Goal: Transaction & Acquisition: Subscribe to service/newsletter

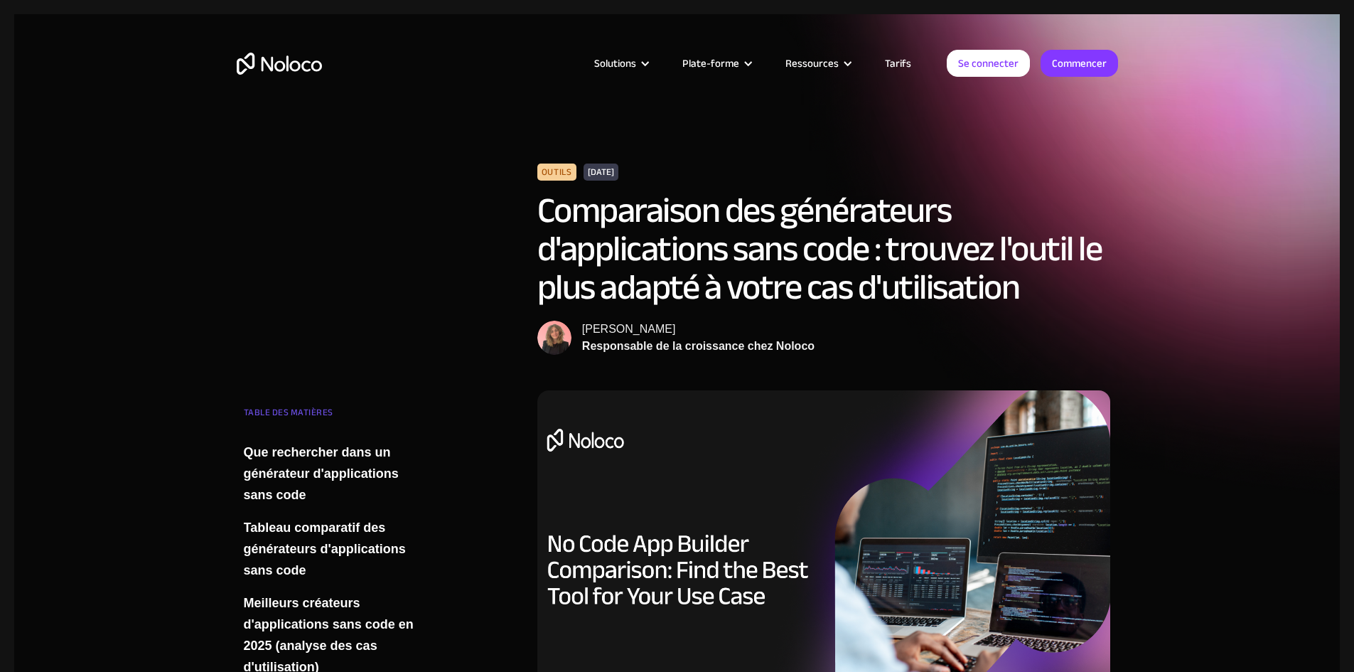
click at [911, 59] on font "Tarifs" at bounding box center [898, 63] width 26 height 20
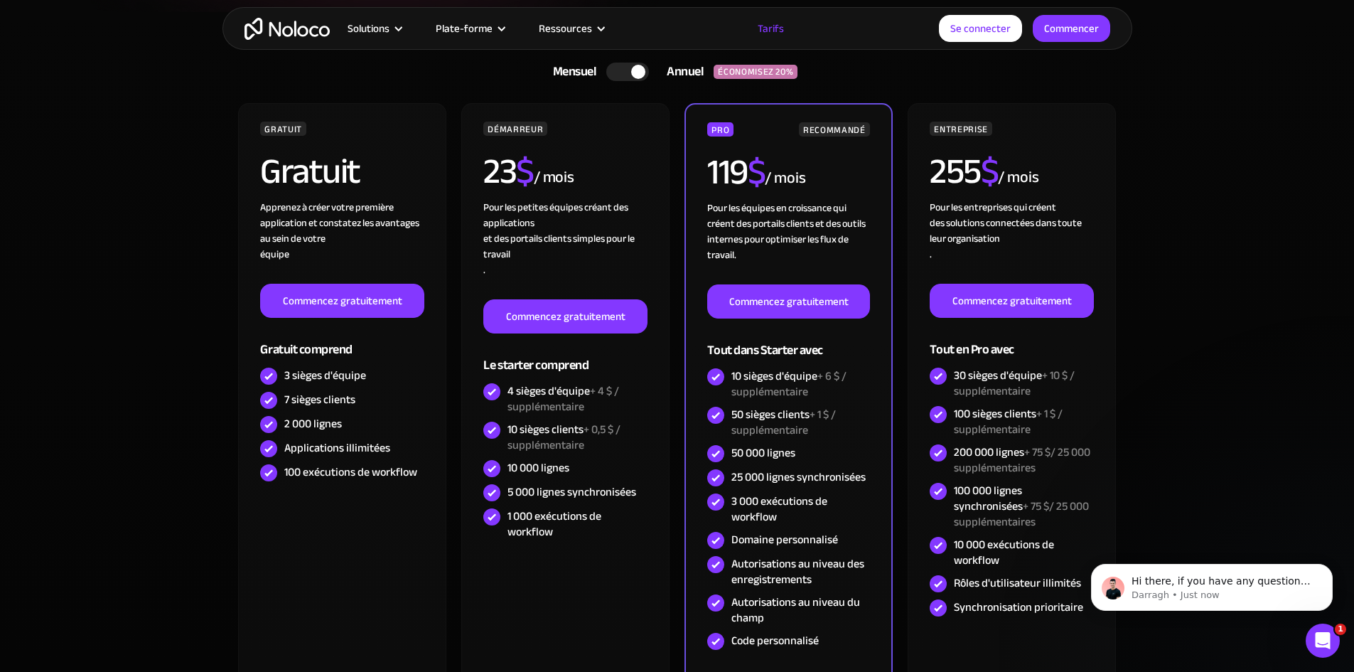
scroll to position [355, 0]
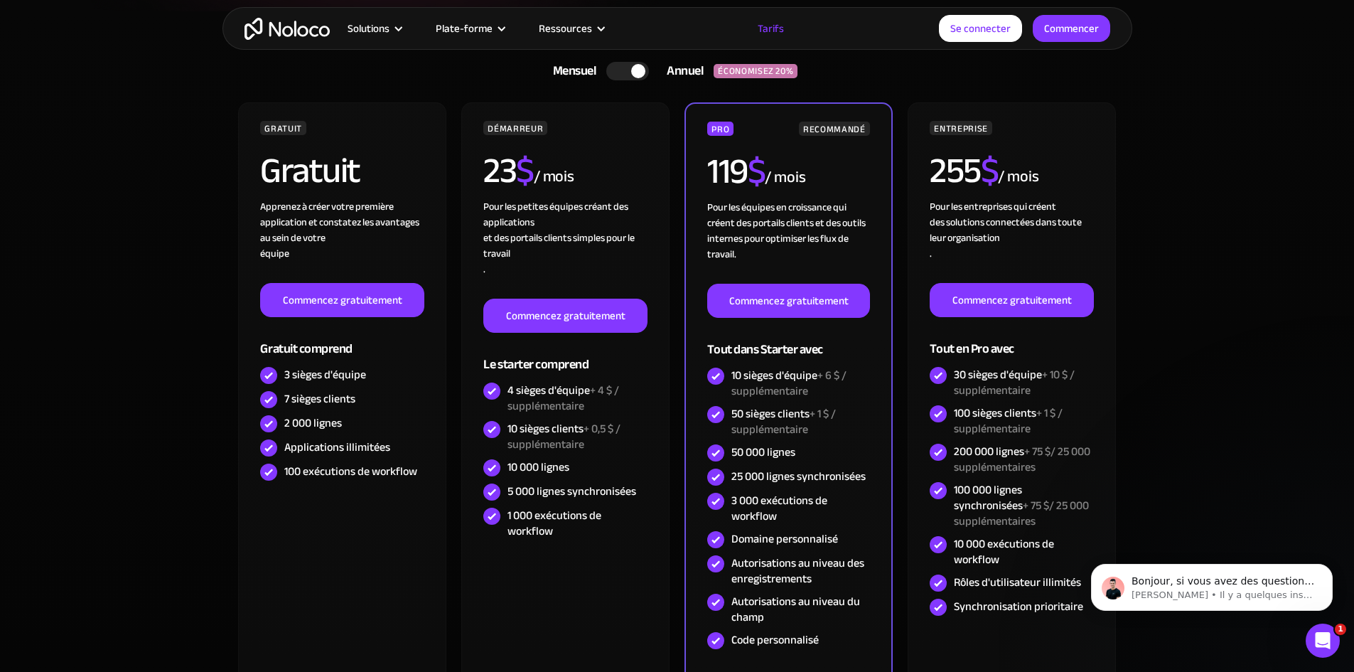
click at [636, 76] on div at bounding box center [638, 71] width 14 height 14
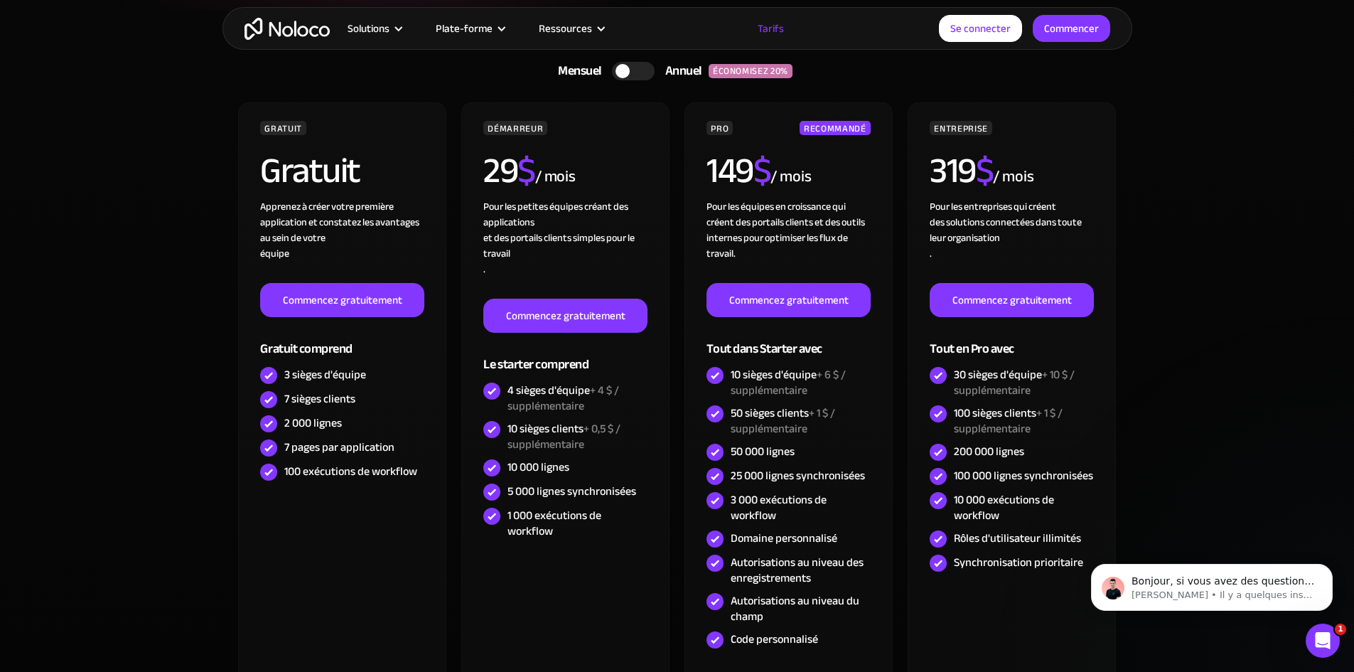
click at [685, 70] on font "Annuel" at bounding box center [683, 70] width 36 height 23
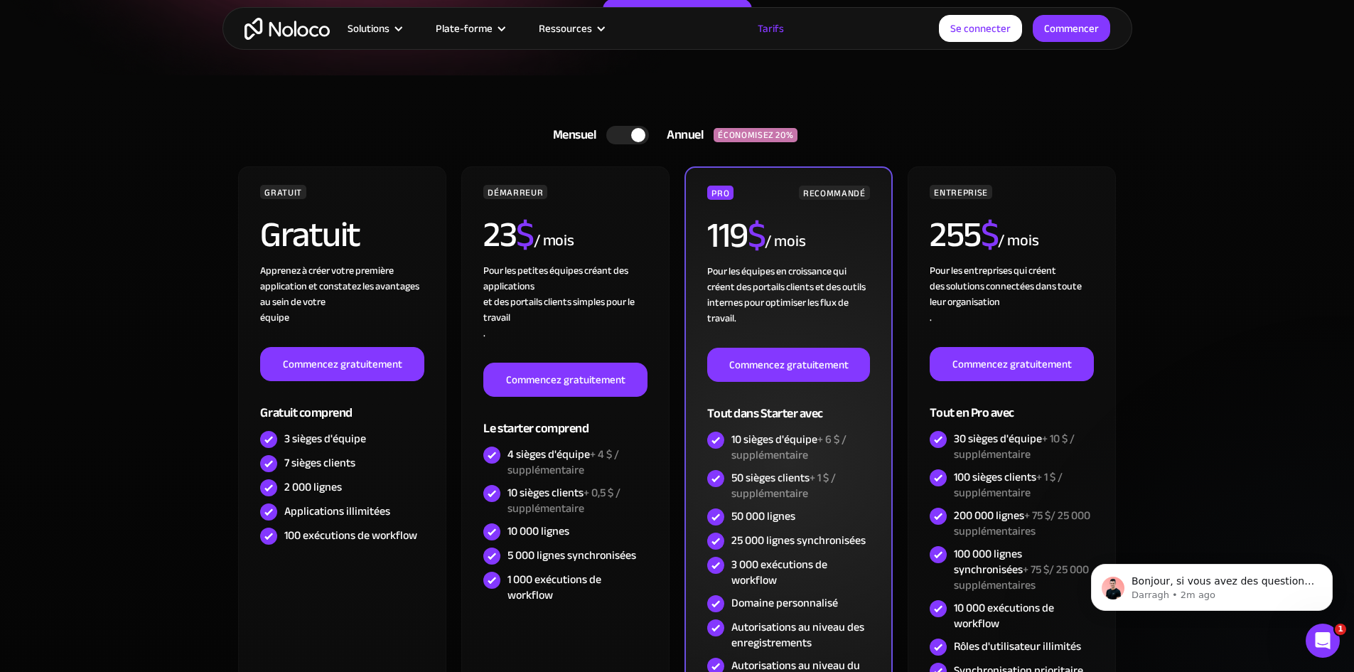
scroll to position [284, 0]
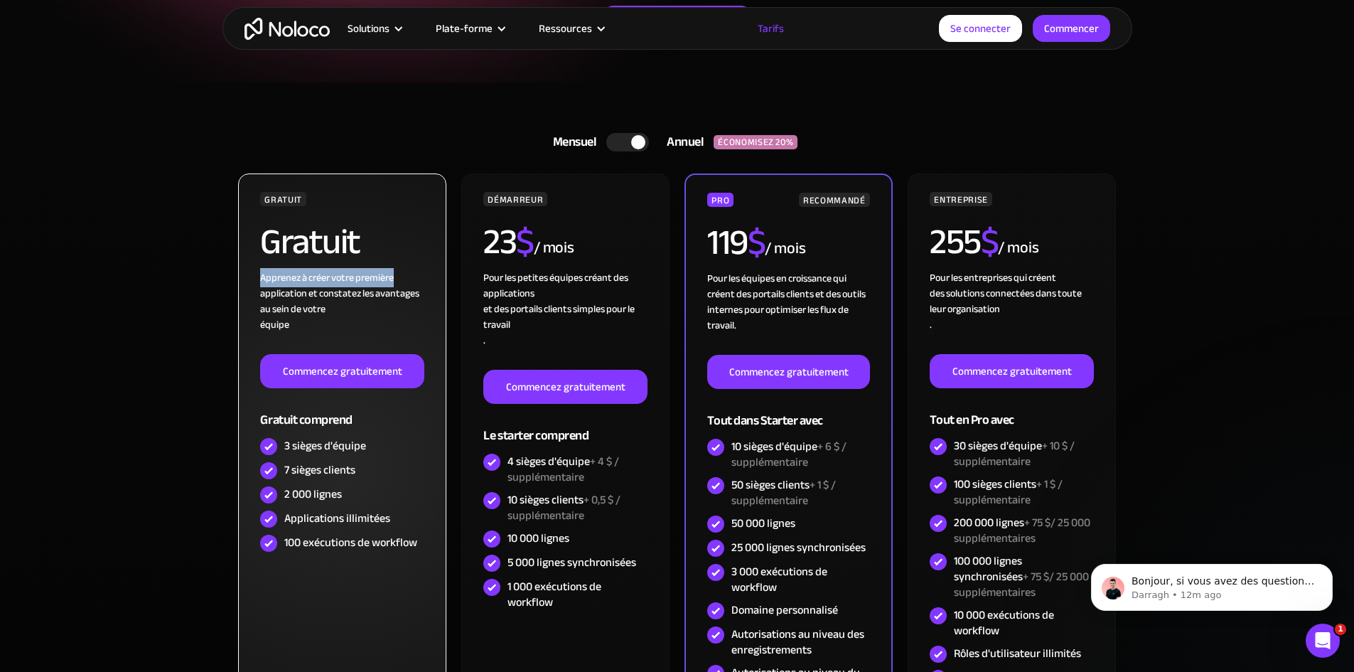
drag, startPoint x: 447, startPoint y: 244, endPoint x: 412, endPoint y: 272, distance: 44.5
click at [412, 272] on div "GRATUIT Gratuit Apprenez à créer votre première application et constatez les av…" at bounding box center [678, 472] width 882 height 599
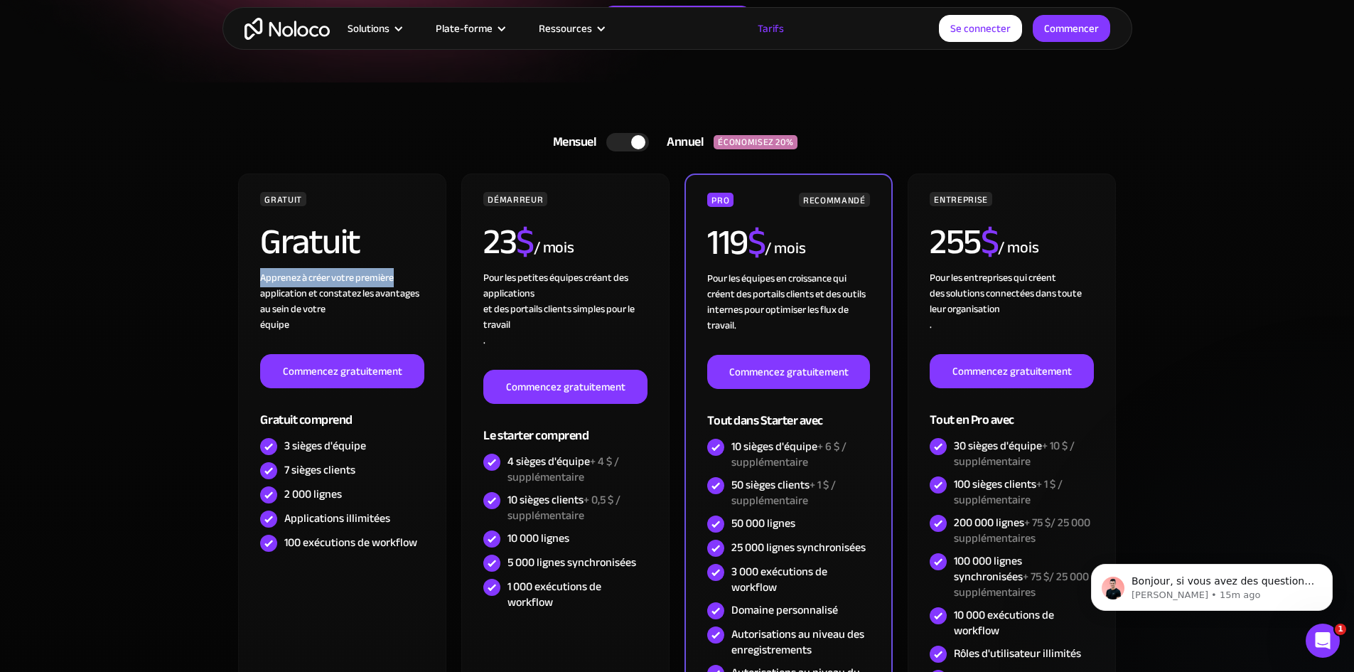
scroll to position [213, 0]
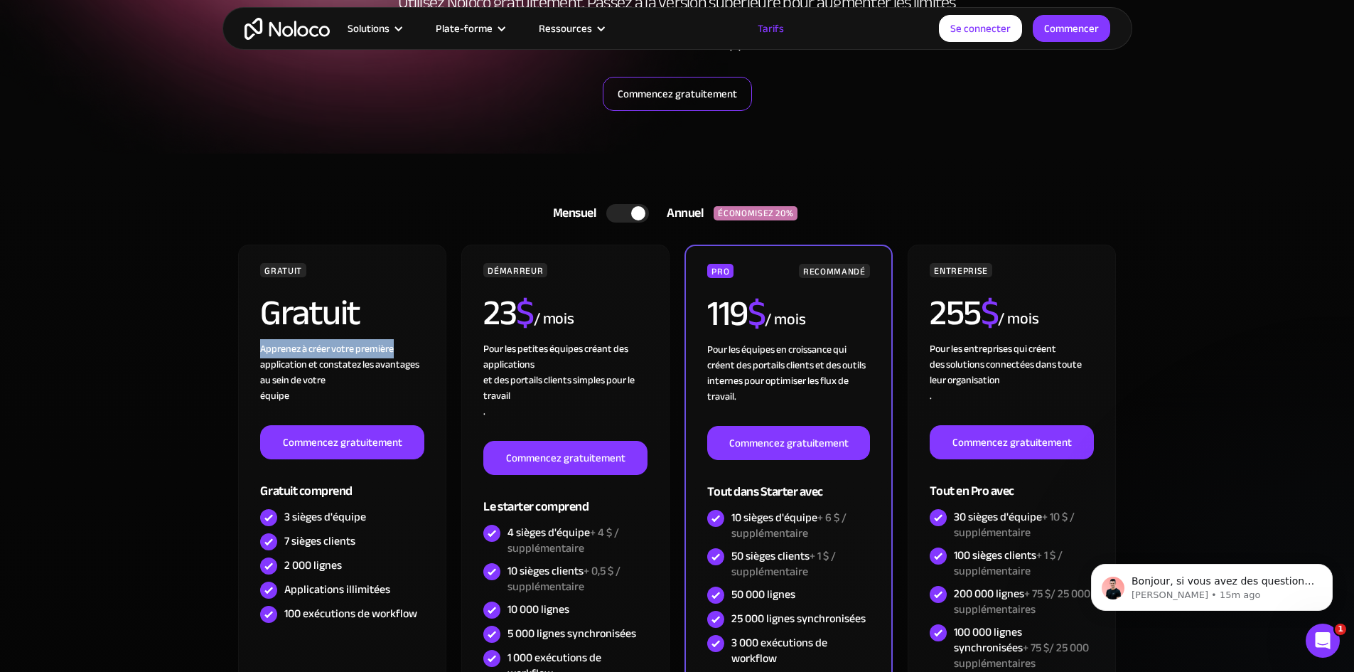
click at [684, 104] on link "Commencez gratuitement" at bounding box center [677, 94] width 149 height 34
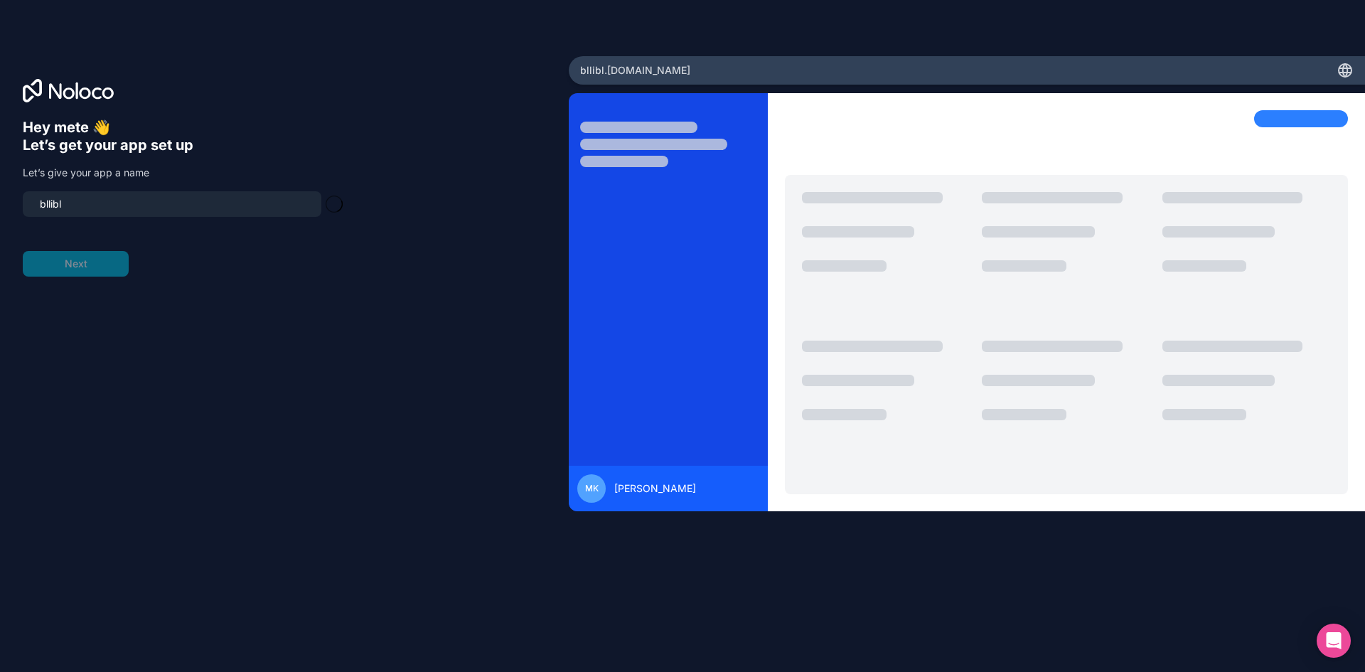
type input "bllibl-app"
click at [23, 263] on div "Hey mete 👋 Let’s get your app set up Let’s give your app a name bllibl-app Next" at bounding box center [284, 336] width 569 height 560
click at [24, 263] on button "Next" at bounding box center [76, 264] width 106 height 26
